Goal: Transaction & Acquisition: Purchase product/service

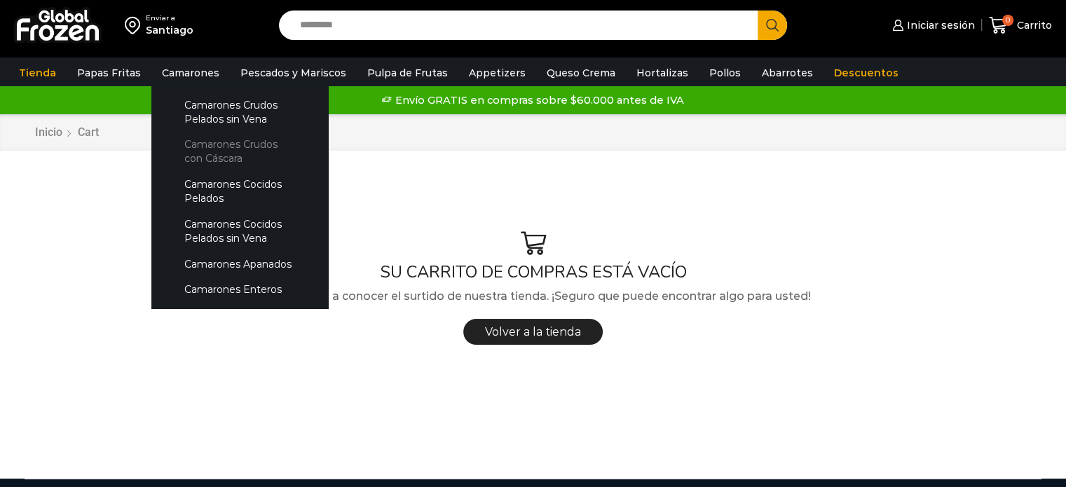
click at [253, 151] on link "Camarones Crudos con Cáscara" at bounding box center [239, 152] width 149 height 40
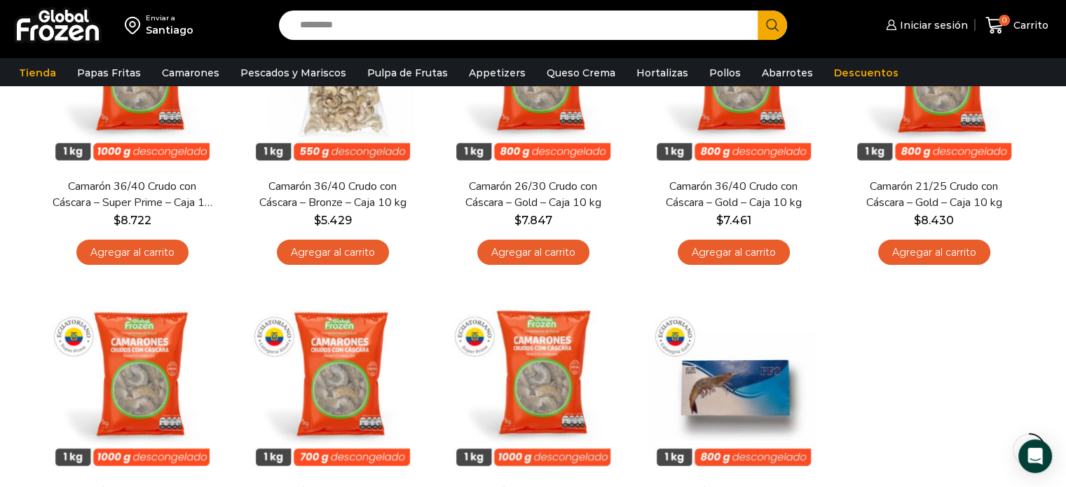
scroll to position [221, 0]
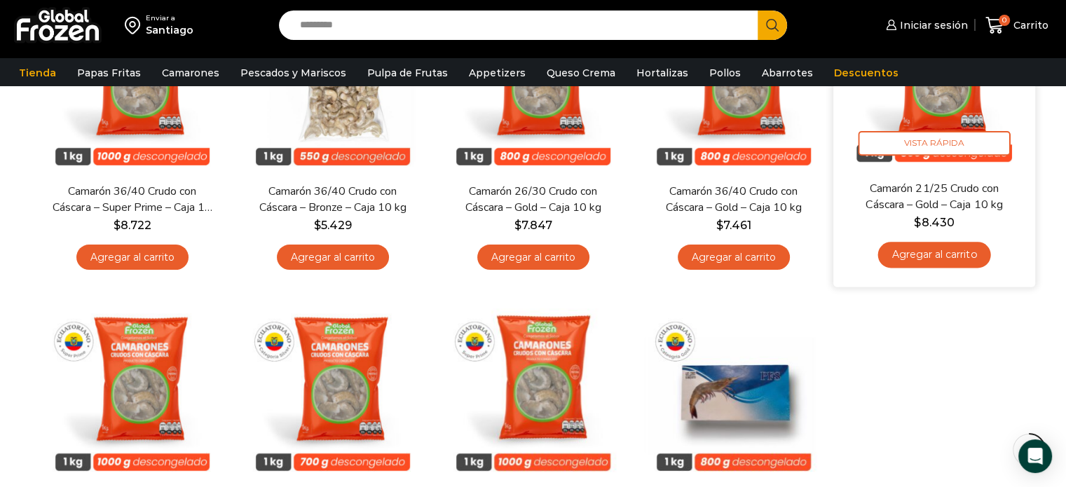
click at [939, 259] on link "Agregar al carrito" at bounding box center [933, 255] width 113 height 26
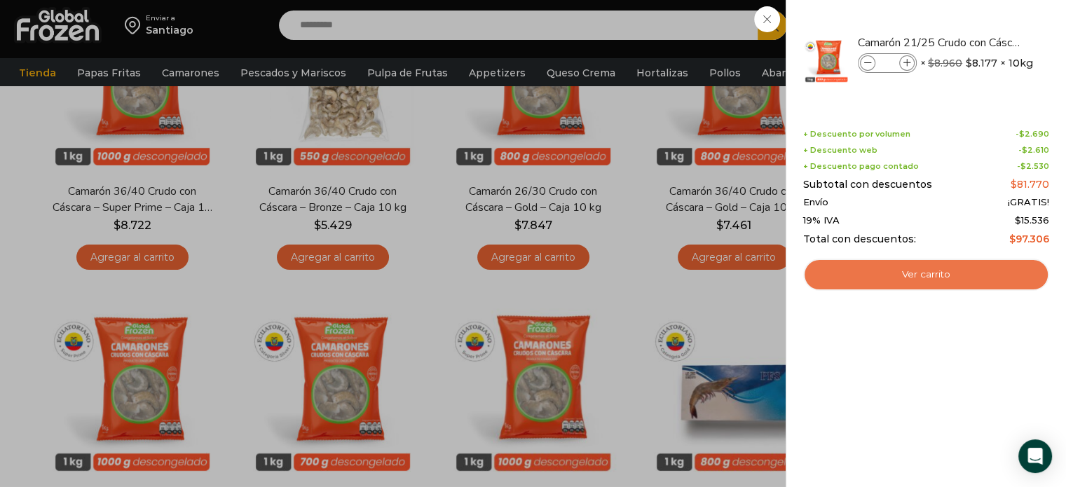
click at [928, 282] on link "Ver carrito" at bounding box center [926, 275] width 246 height 32
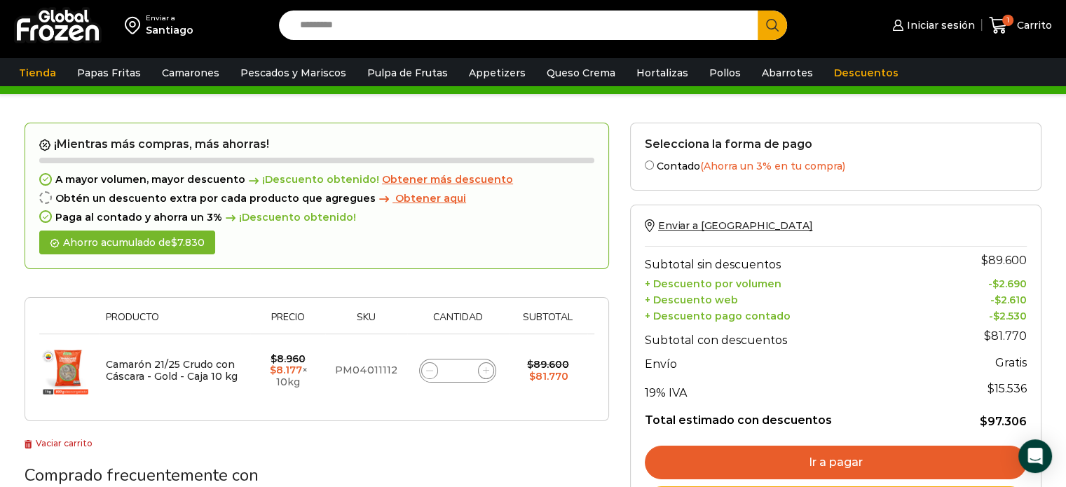
scroll to position [28, 0]
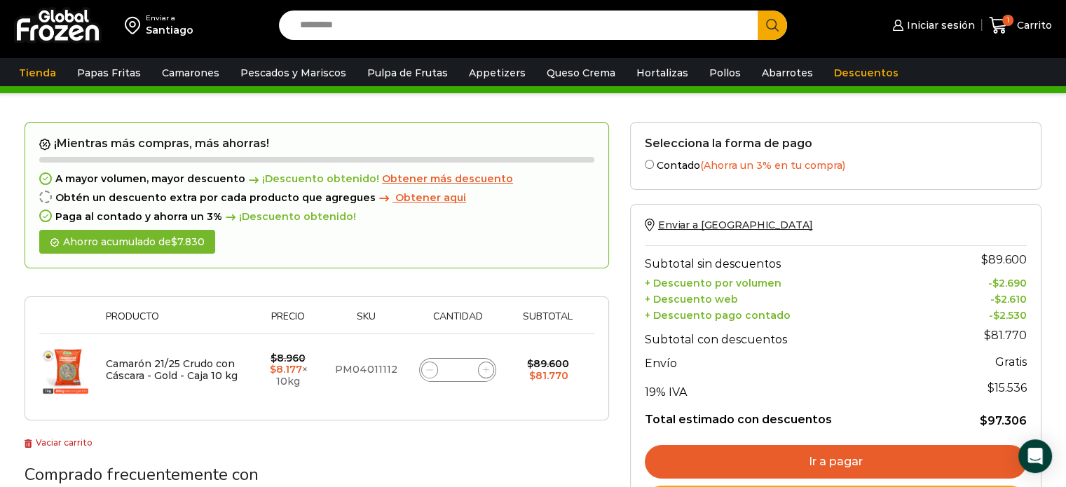
click at [795, 462] on link "Ir a pagar" at bounding box center [836, 462] width 382 height 34
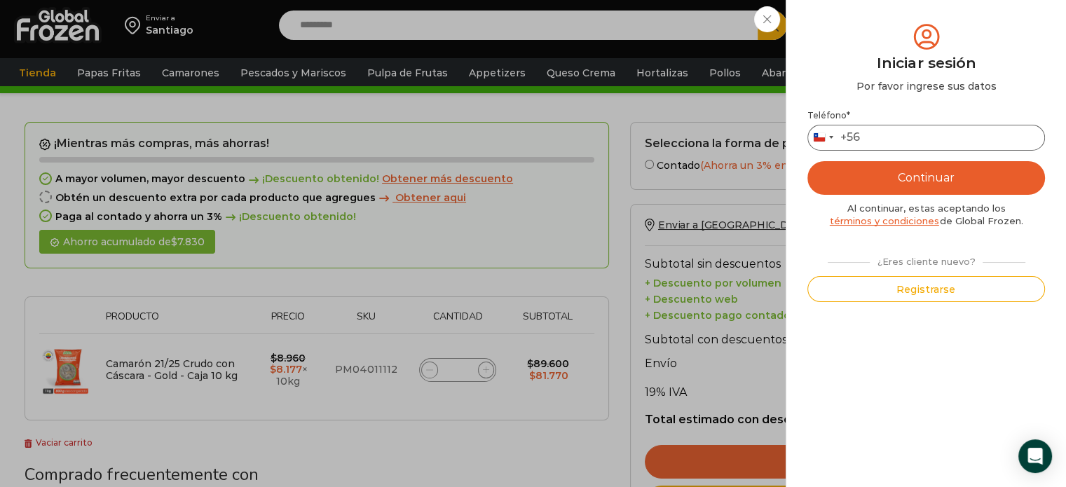
click at [911, 134] on input "Teléfono *" at bounding box center [926, 138] width 238 height 26
type input "*********"
click at [917, 177] on button "Continuar" at bounding box center [926, 178] width 238 height 34
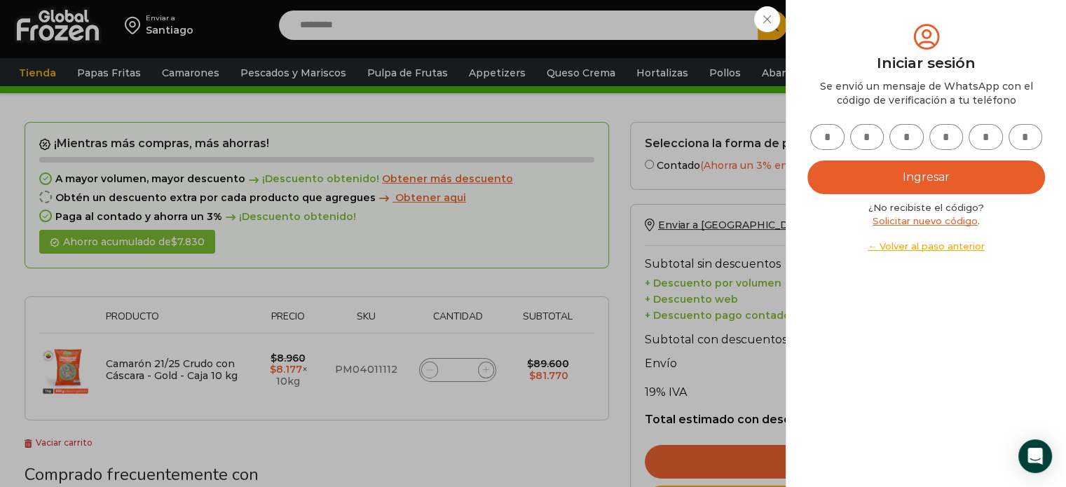
click at [821, 132] on input "text" at bounding box center [827, 137] width 34 height 26
type input "*"
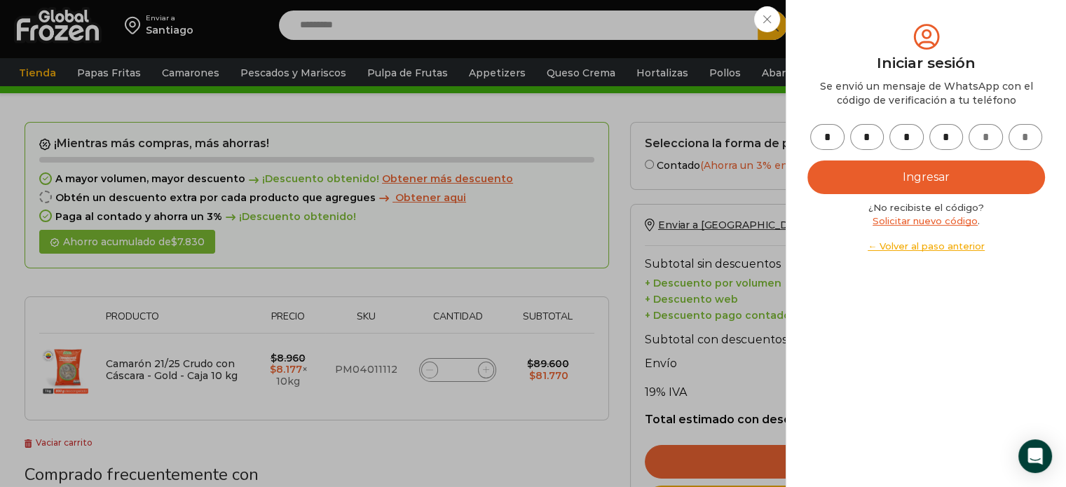
type input "*"
click at [939, 176] on button "Ingresar" at bounding box center [926, 177] width 238 height 34
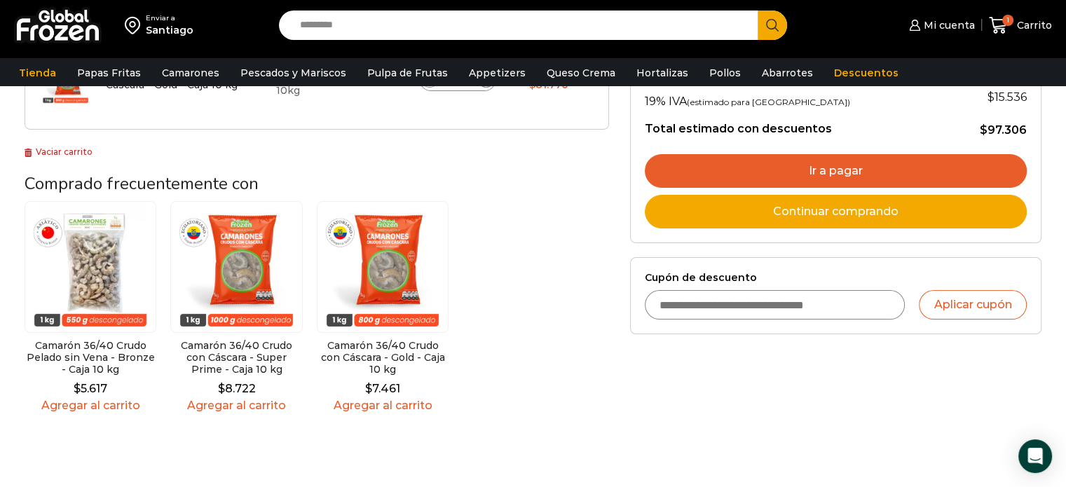
scroll to position [320, 0]
click at [903, 172] on link "Ir a pagar" at bounding box center [836, 170] width 382 height 34
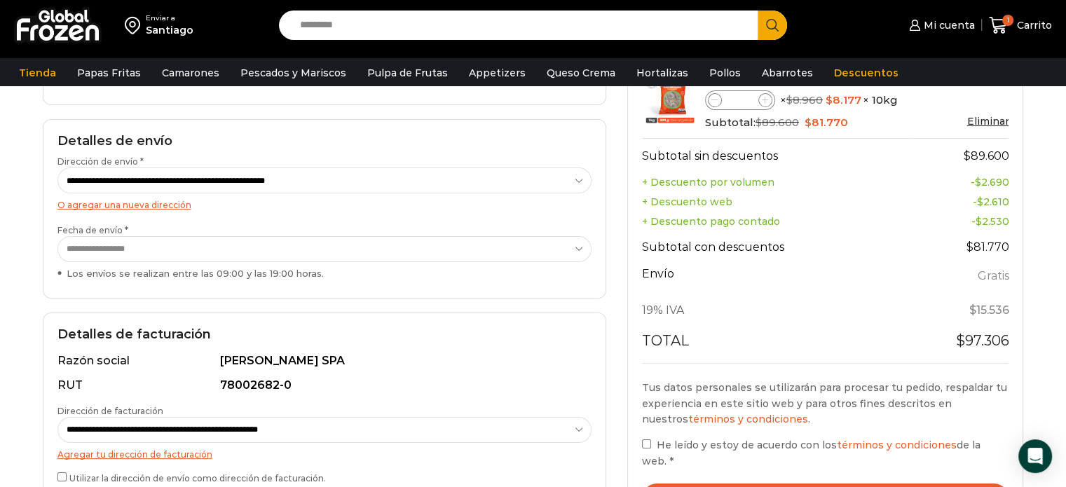
scroll to position [178, 0]
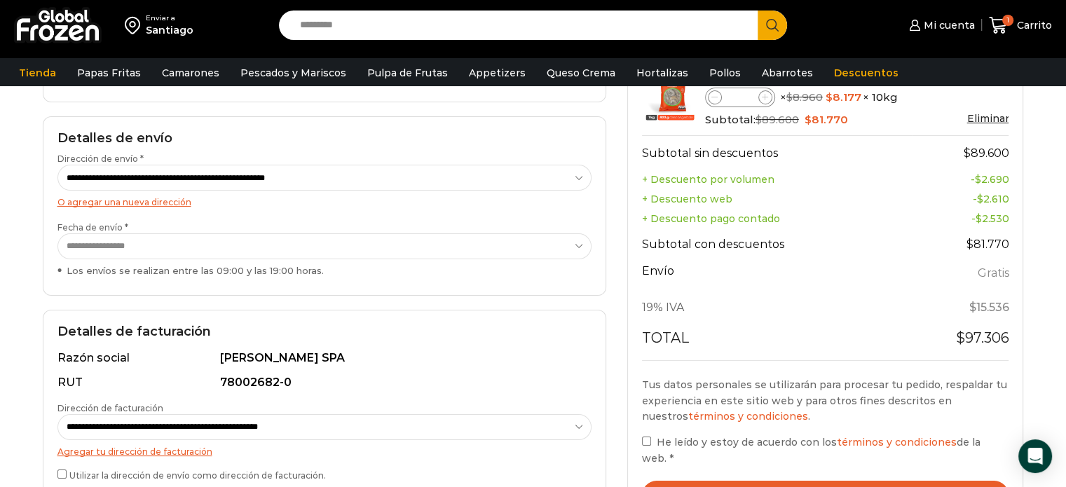
click at [750, 481] on button "Realizar el pedido" at bounding box center [825, 495] width 367 height 29
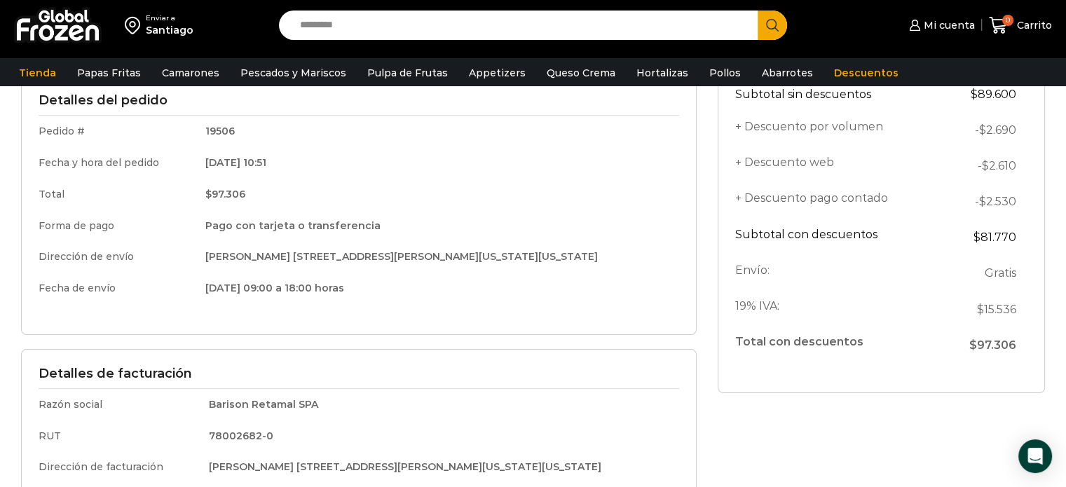
scroll to position [198, 0]
